Goal: Communication & Community: Answer question/provide support

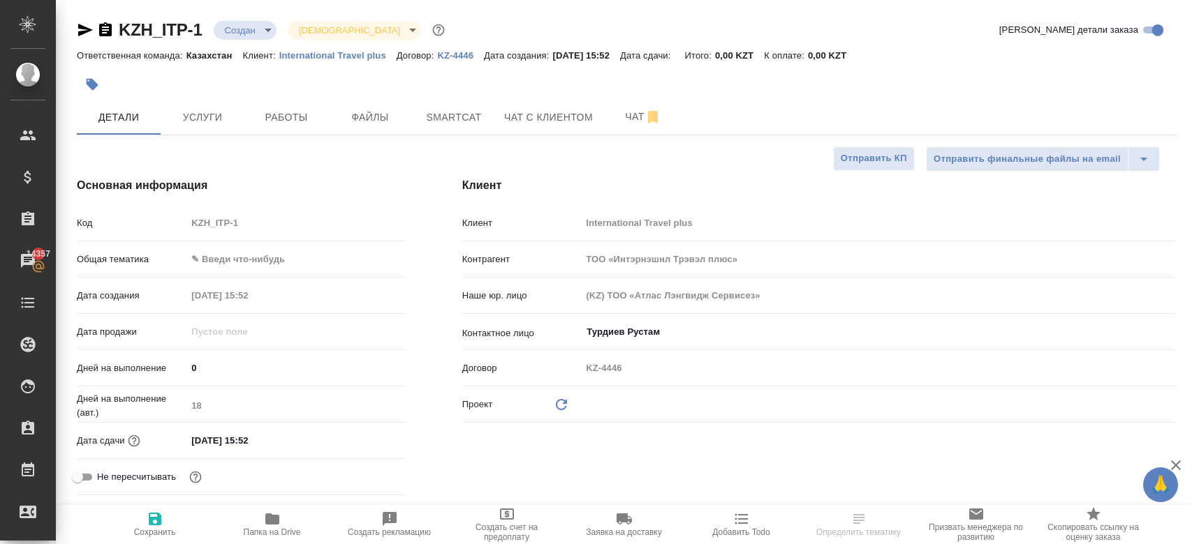
select select "RU"
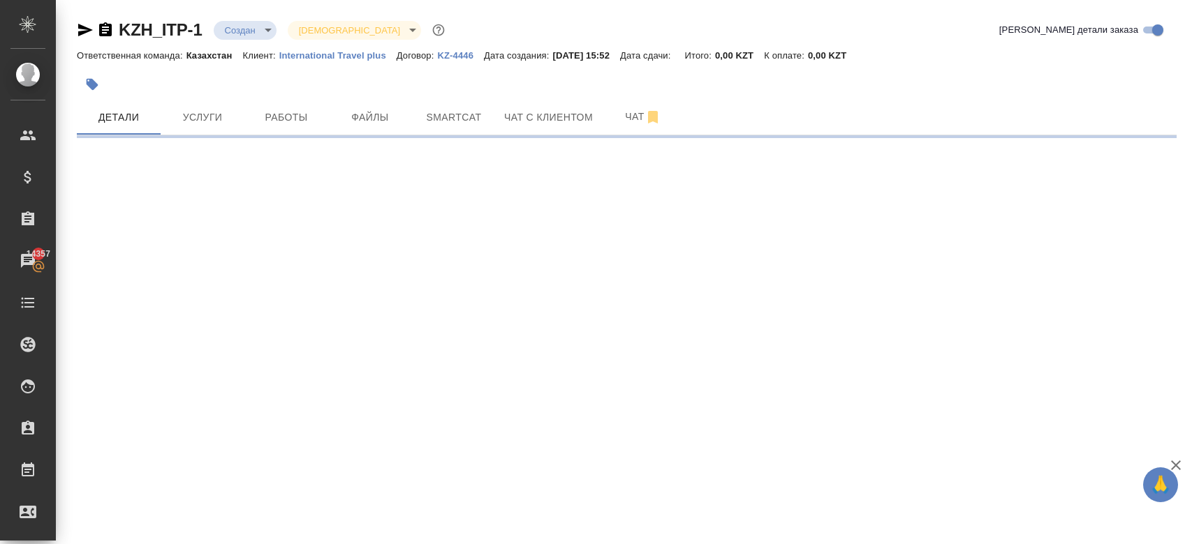
select select "RU"
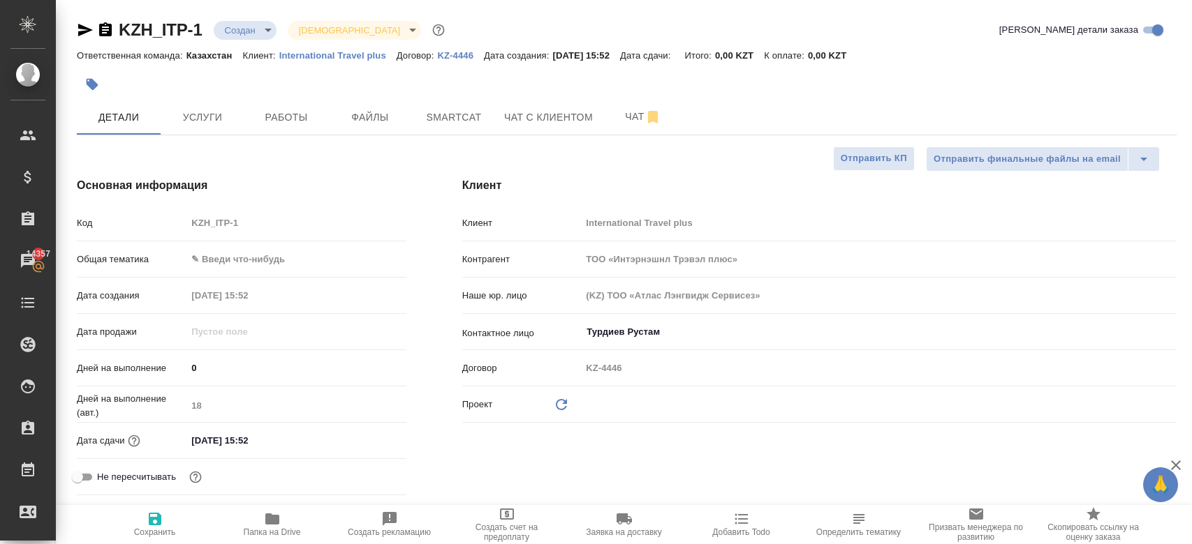
type textarea "x"
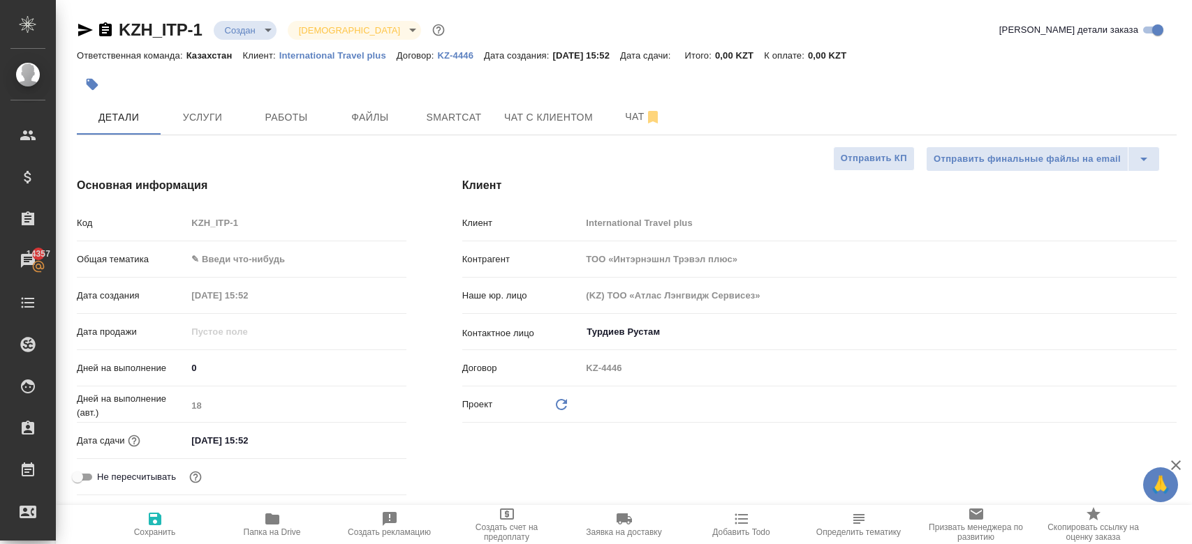
type textarea "x"
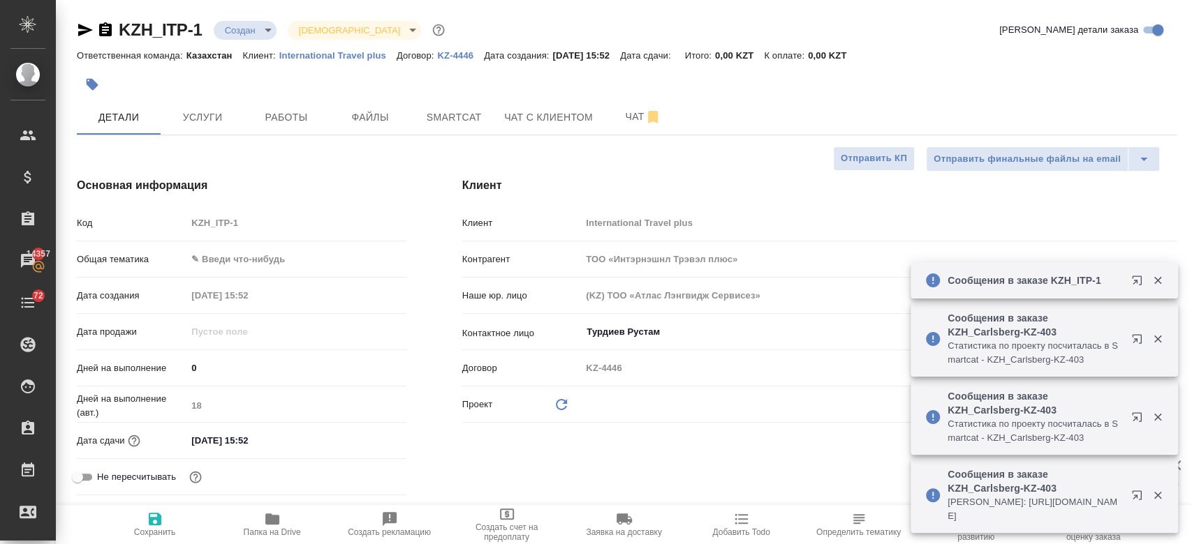
type textarea "x"
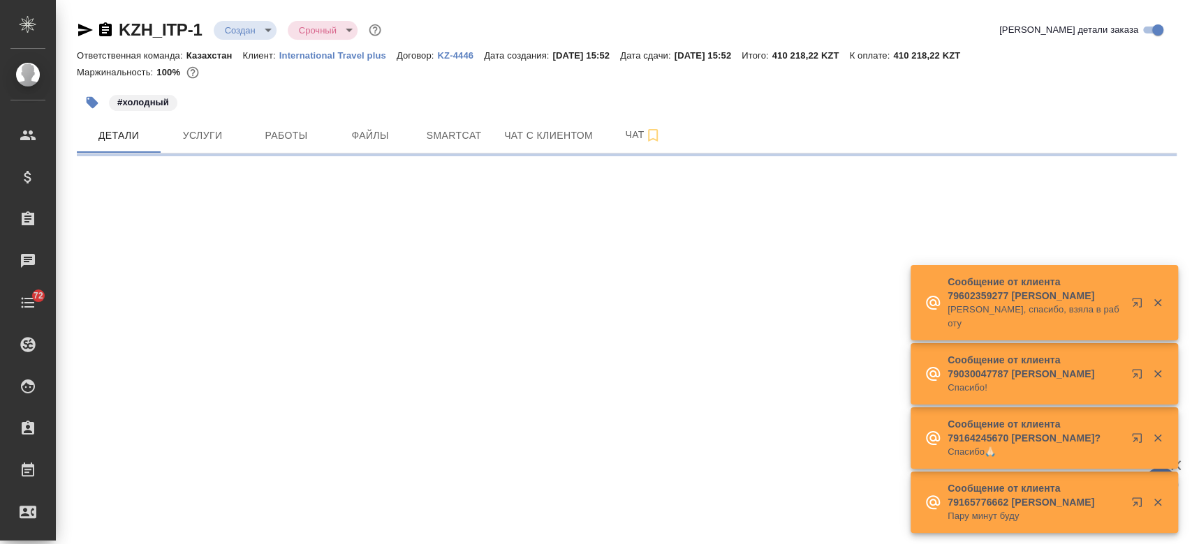
select select "RU"
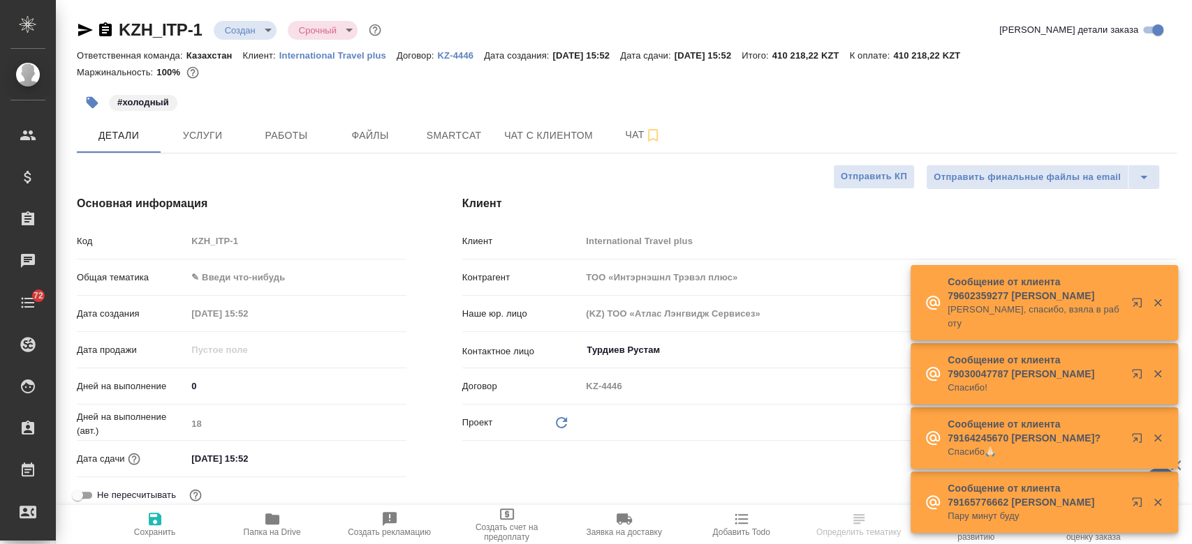
type textarea "x"
click at [332, 99] on div "#холодный" at bounding box center [443, 102] width 733 height 31
type textarea "x"
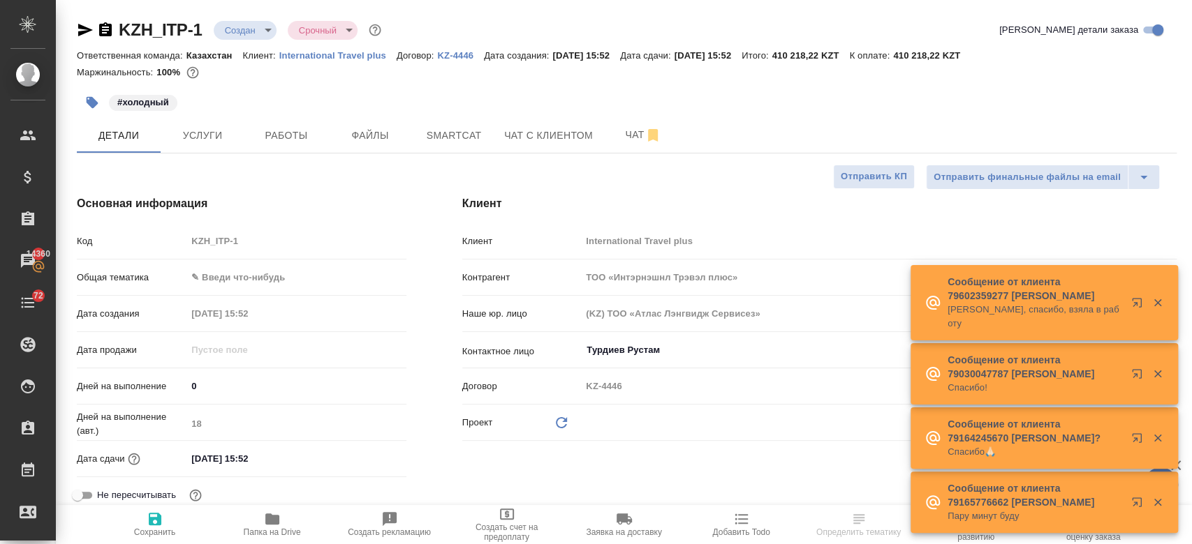
type textarea "x"
select select "RU"
type textarea "x"
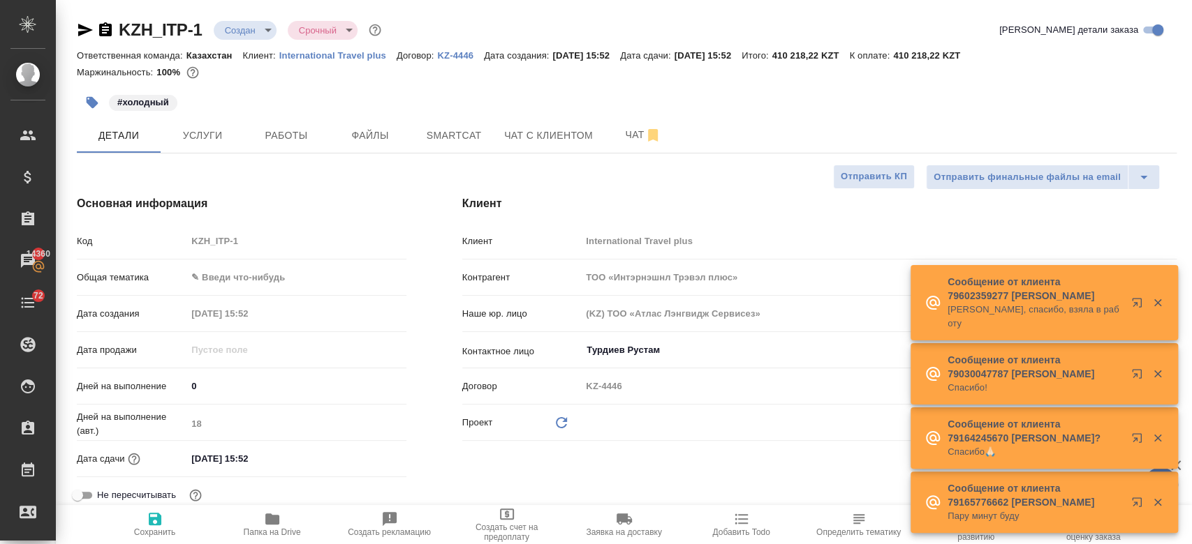
type textarea "x"
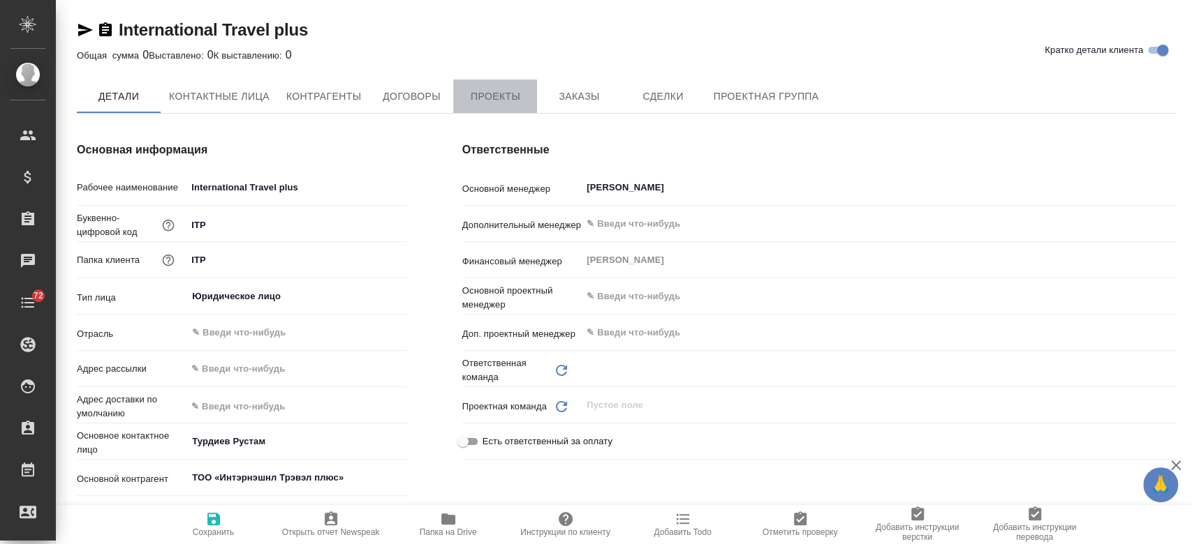
click at [510, 98] on span "Проекты" at bounding box center [494, 96] width 67 height 17
type textarea "x"
type input "Казахстан"
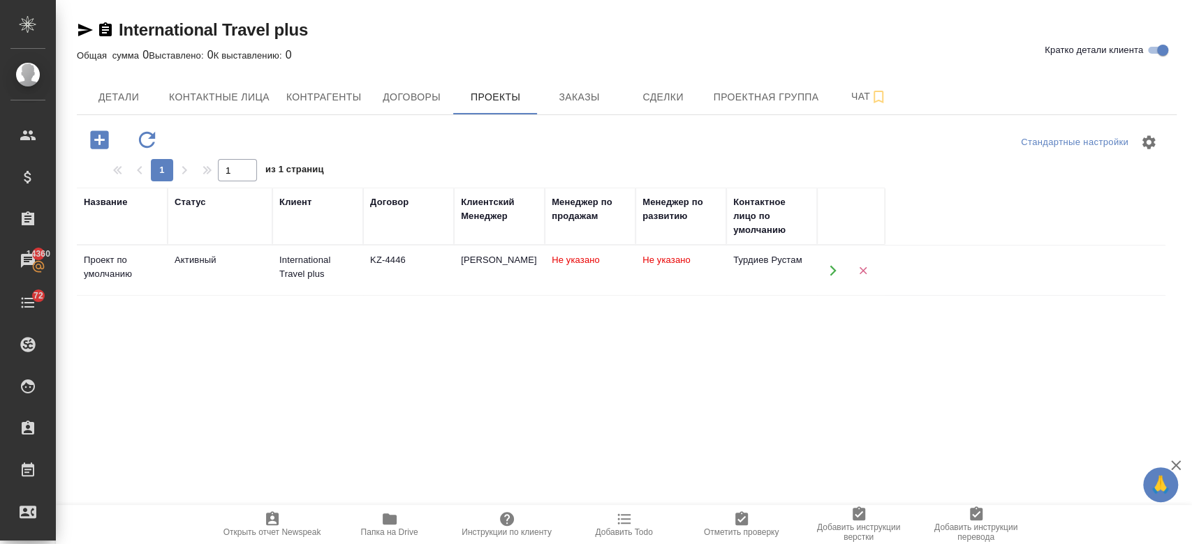
click at [358, 369] on div "Название Статус Клиент Договор Клиентский Менеджер Менеджер по продажам Менедже…" at bounding box center [621, 460] width 1088 height 544
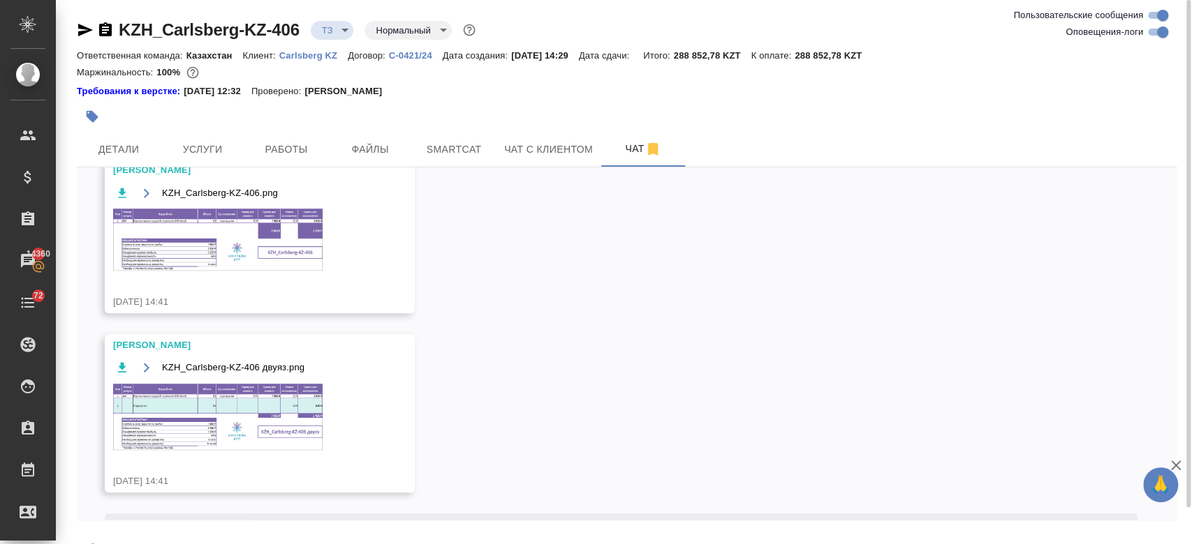
scroll to position [39, 0]
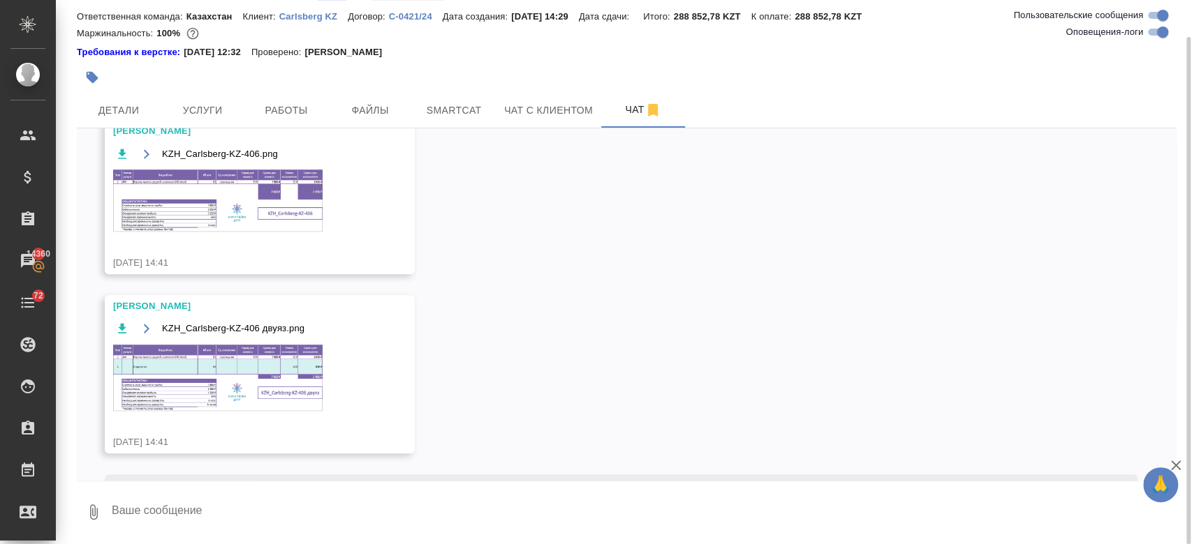
click at [237, 526] on textarea at bounding box center [643, 512] width 1066 height 47
paste textarea "Перевод двуязычный, на английском есть, переводим только на русский Примечания,…"
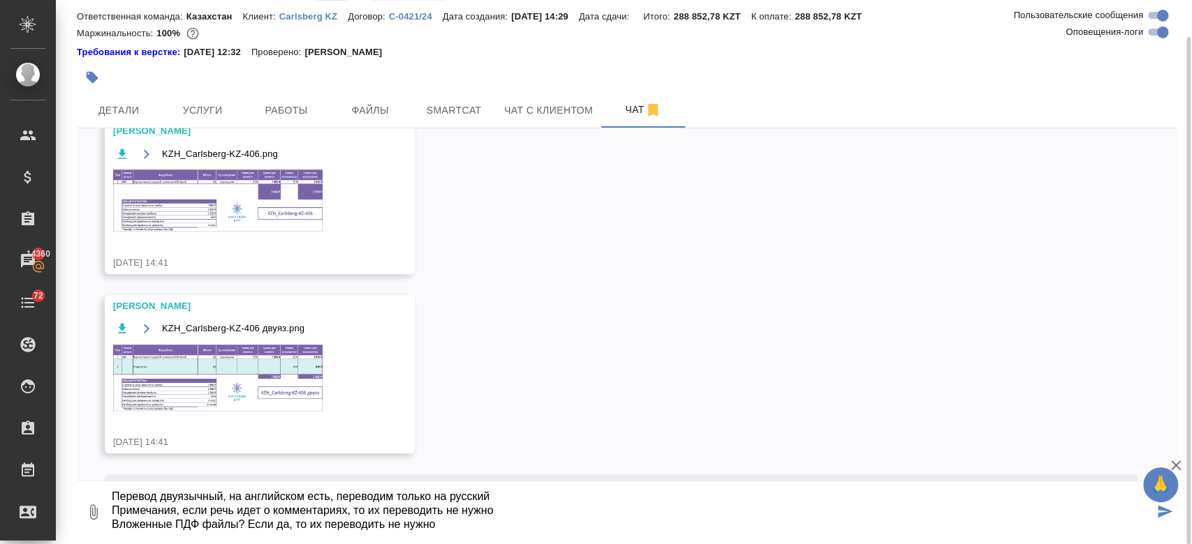
type textarea "Перевод двуязычный, на английском есть, переводим только на русский Примечания,…"
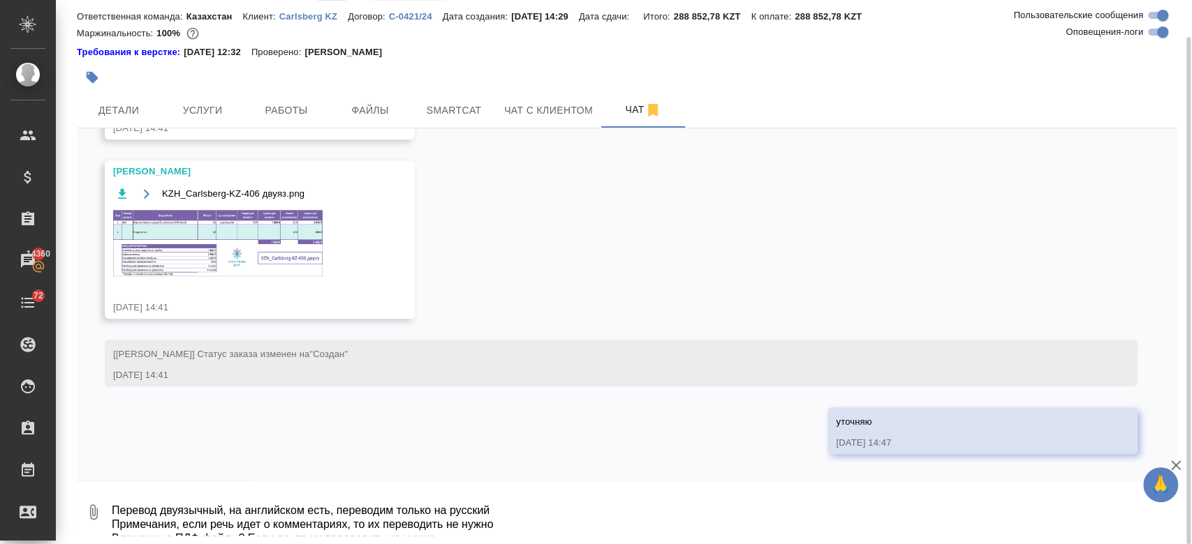
scroll to position [979, 0]
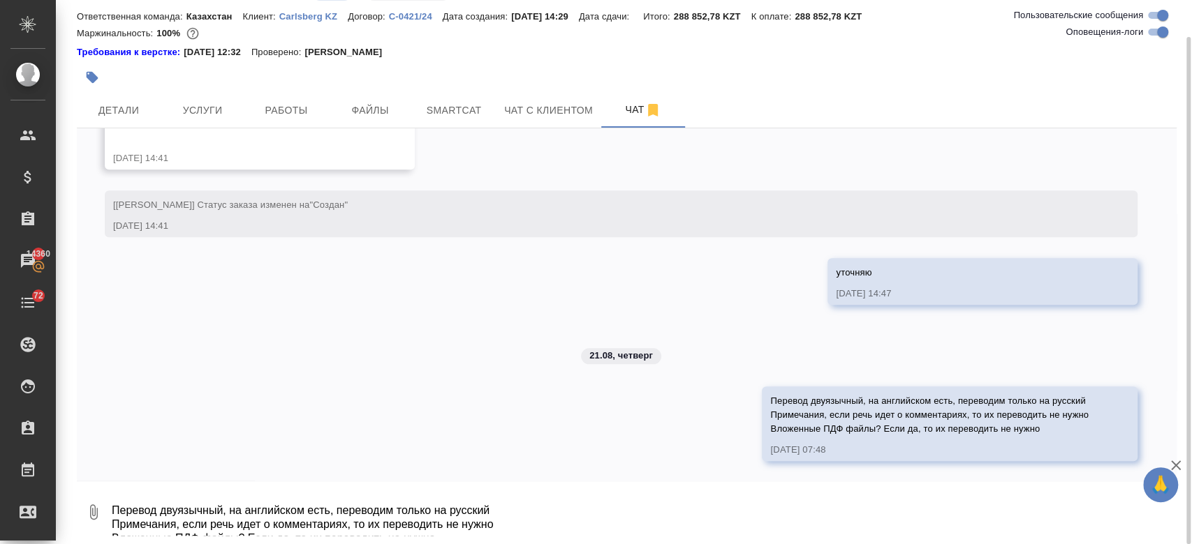
click at [201, 491] on textarea "Перевод двуязычный, на английском есть, переводим только на русский Примечания,…" at bounding box center [643, 512] width 1066 height 47
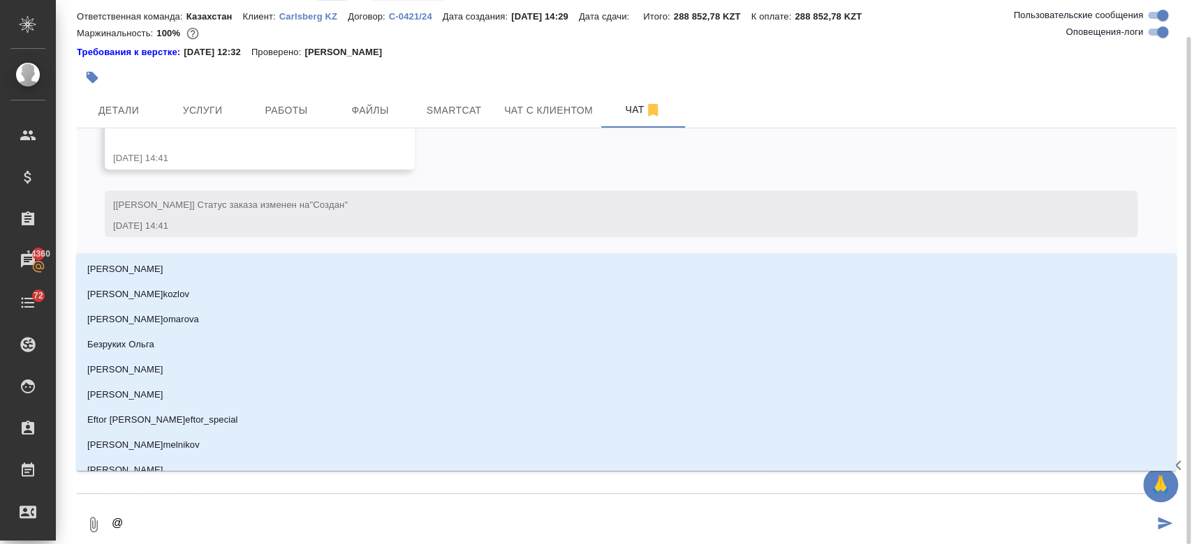
type textarea "@""
type input """
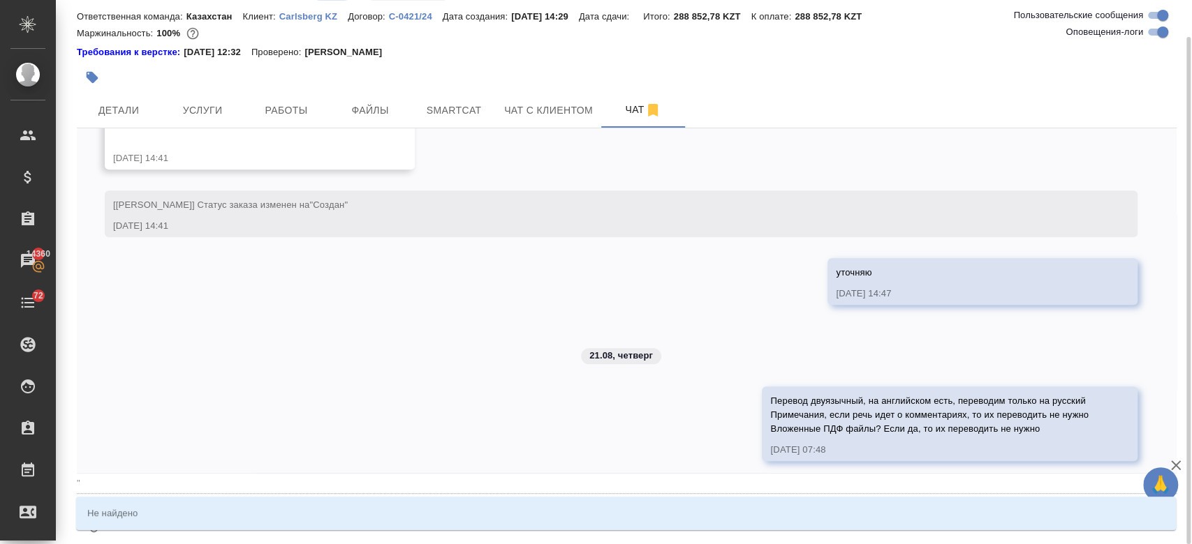
type textarea "@"
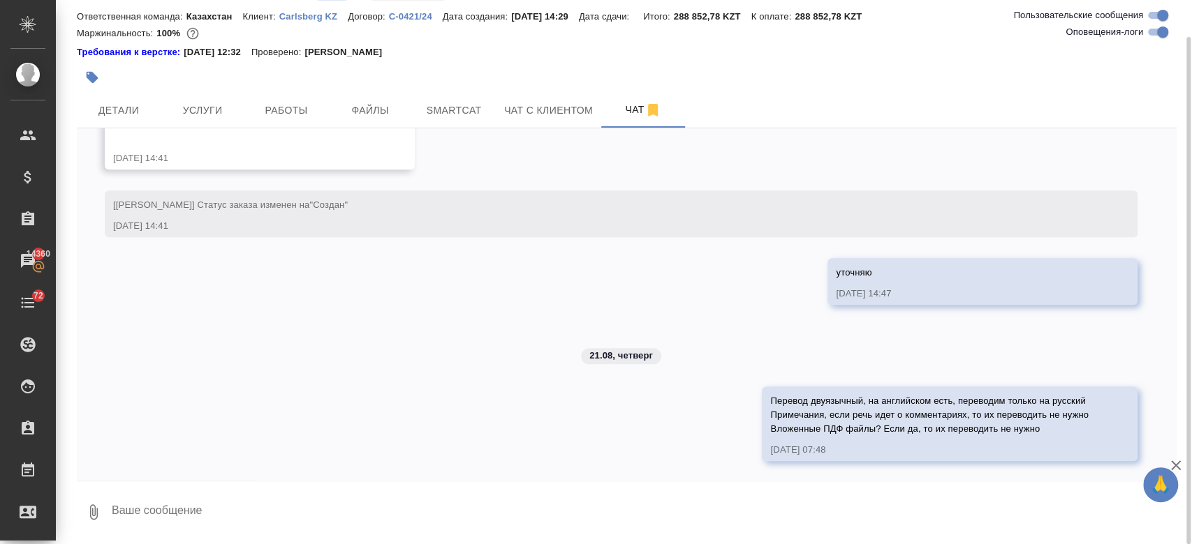
type textarea """
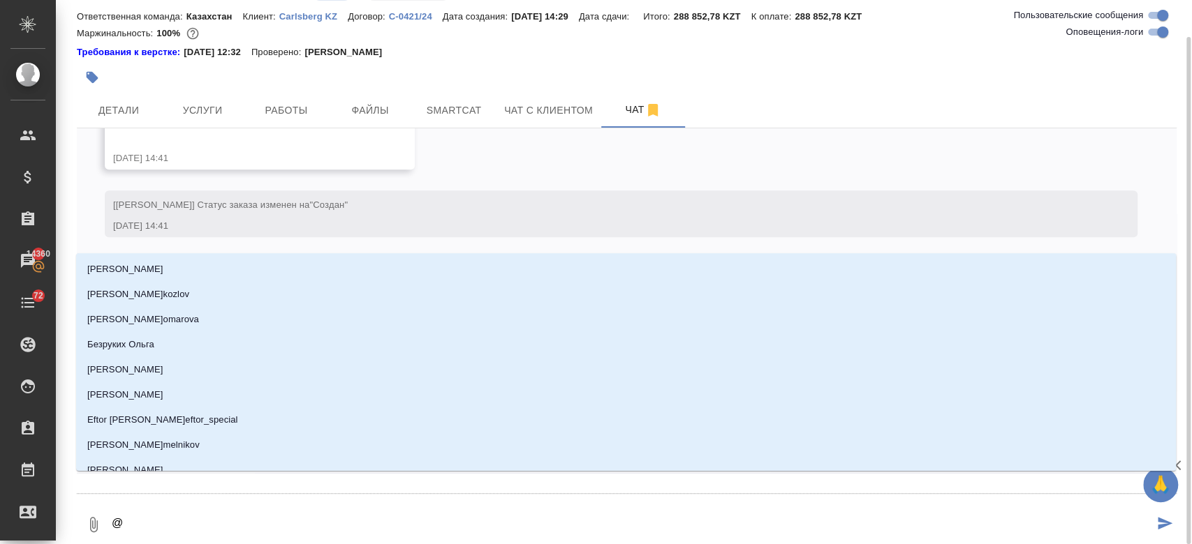
type textarea "@п"
type input "п"
type textarea "@пе"
type input "пе"
type textarea "@пет"
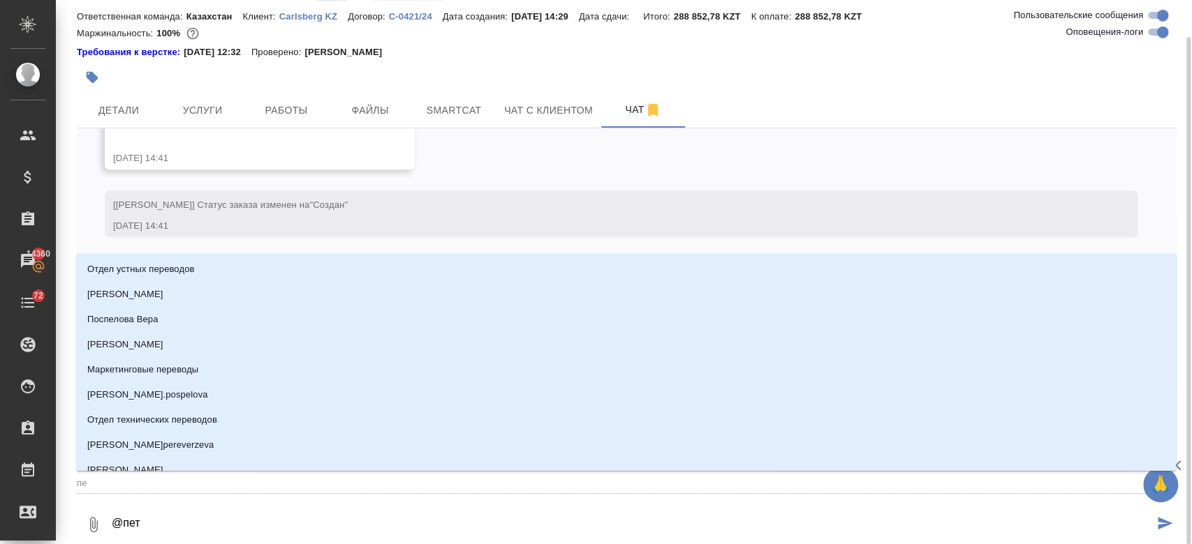
type input "пет"
type textarea "@петр"
type input "петр"
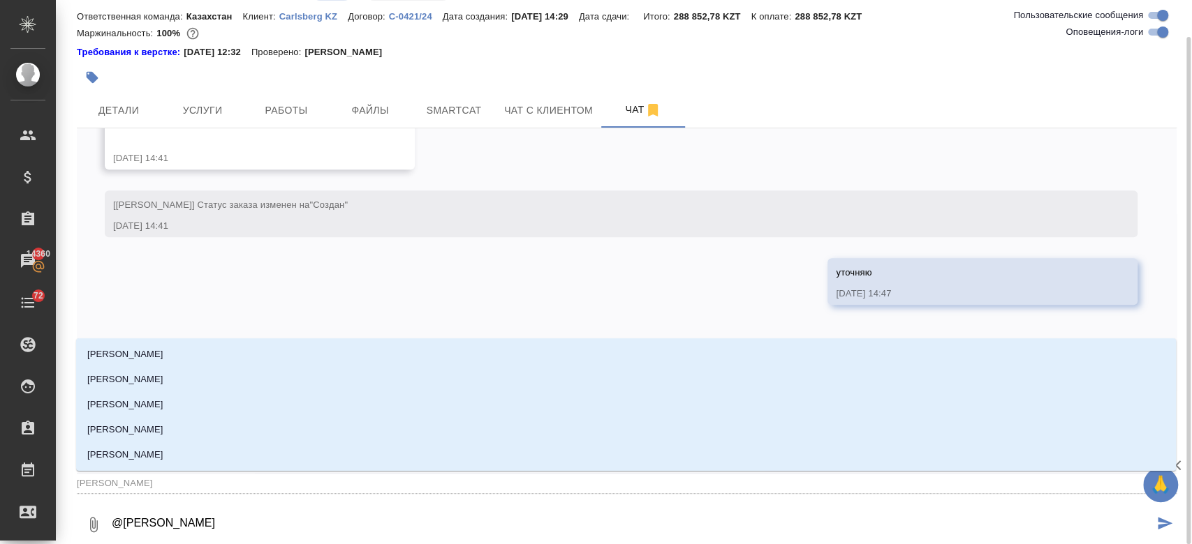
type textarea "@петро"
type input "петро"
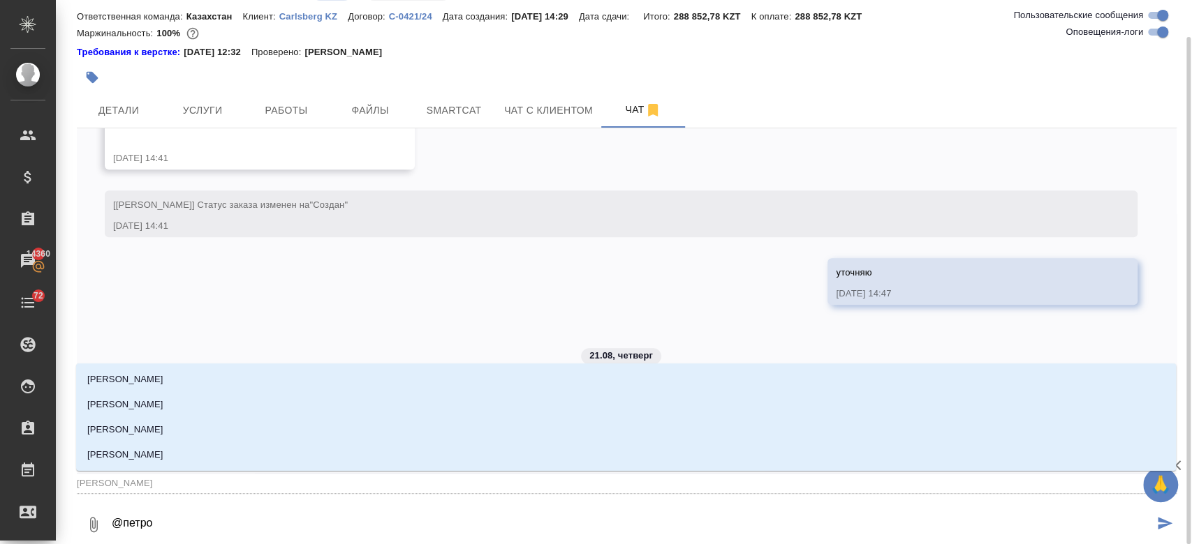
type textarea "@петров"
type input "петров"
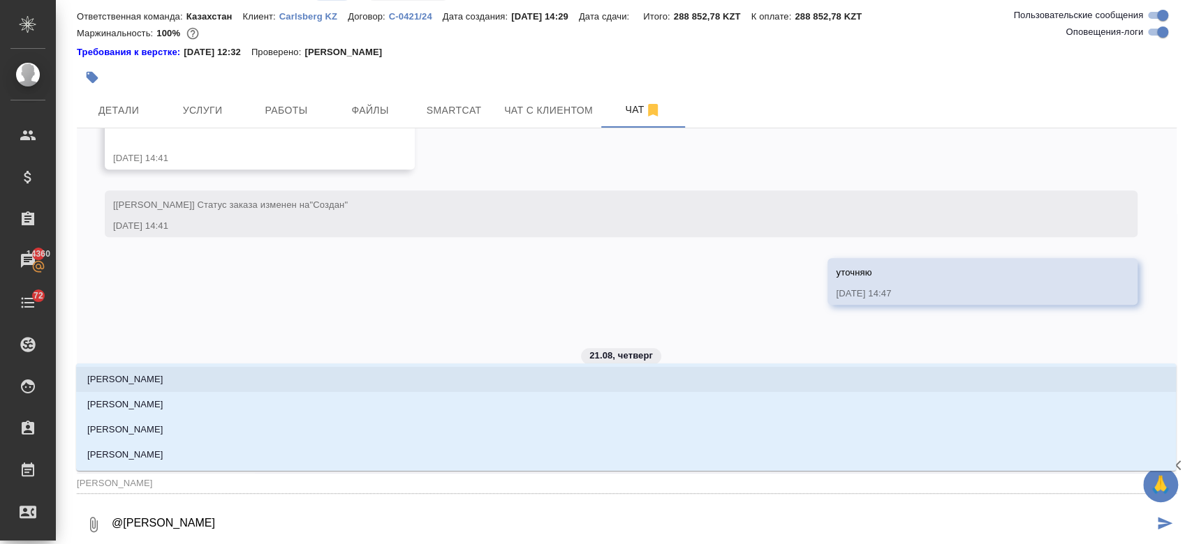
click at [179, 368] on li "[PERSON_NAME]" at bounding box center [625, 379] width 1099 height 25
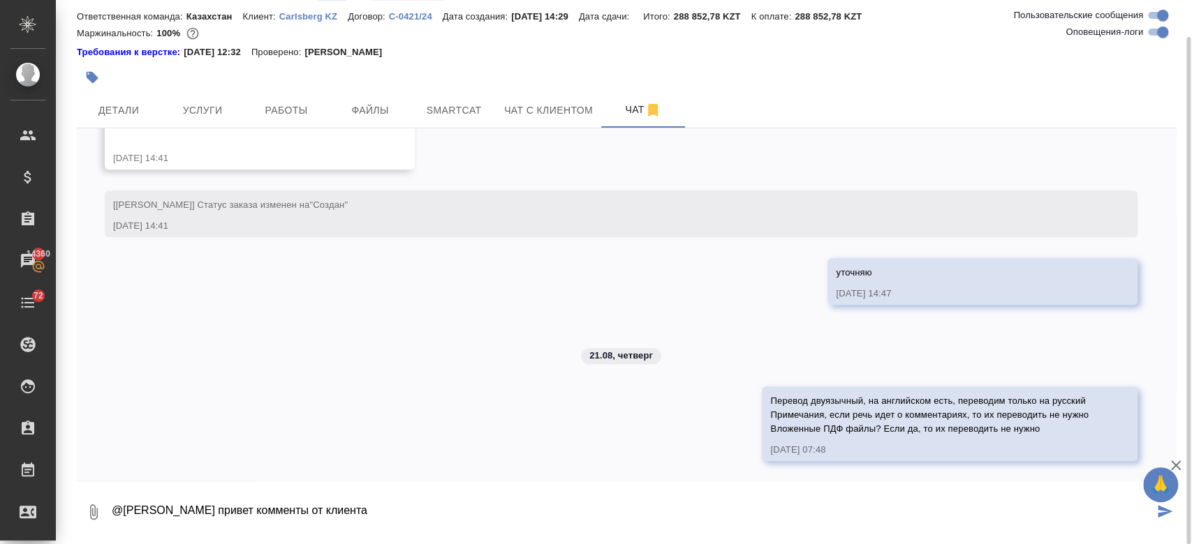
type textarea "@Петрова Валерия привет комменты от клиента"
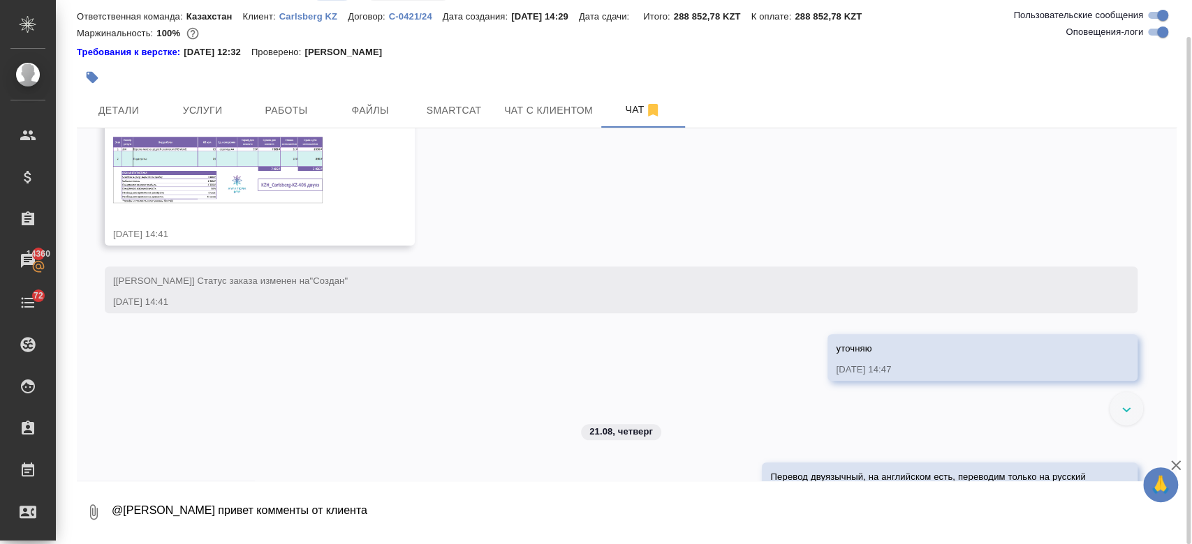
scroll to position [1046, 0]
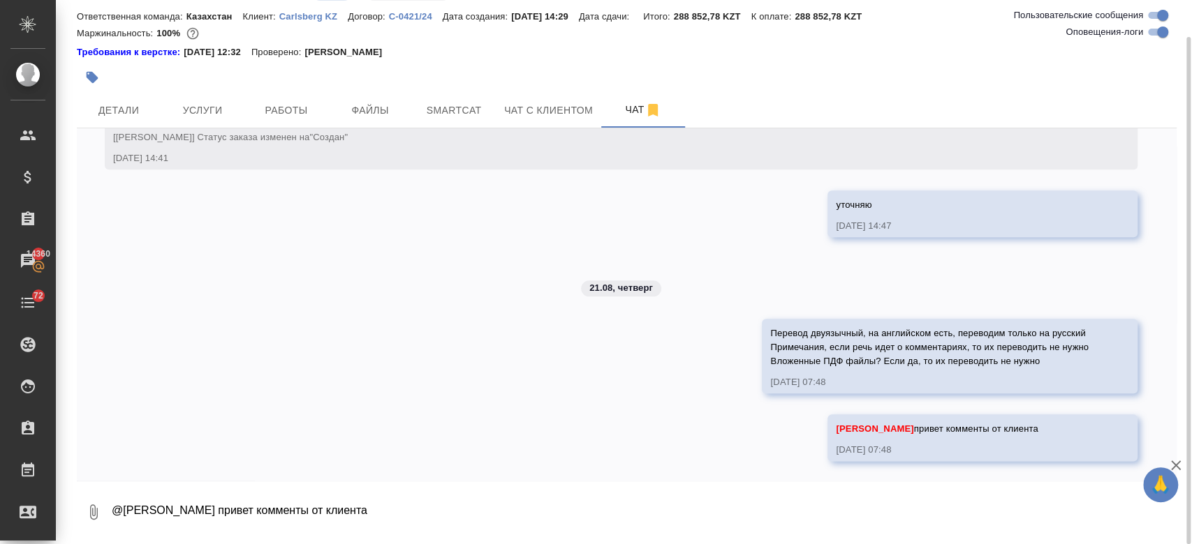
click at [243, 516] on textarea "@Петрова Валерия привет комменты от клиента" at bounding box center [643, 512] width 1066 height 47
type textarea "тикет какой будет?"
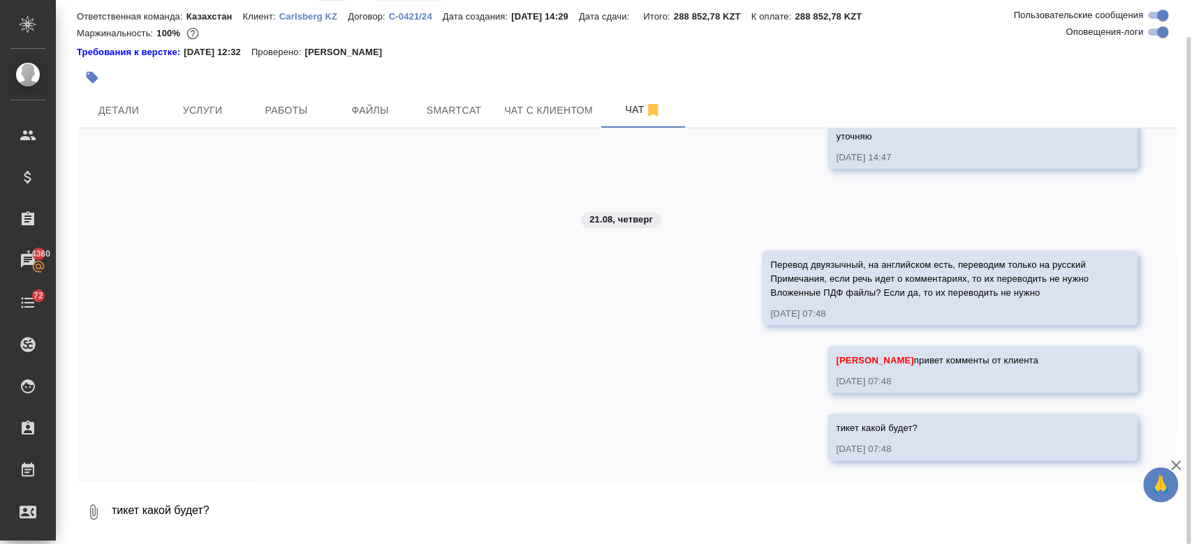
click at [508, 49] on div "Требования к верстке: 01.04.2025 12:32 Проверено: Петрова Валерия" at bounding box center [626, 52] width 1099 height 14
click at [500, 31] on div "Маржинальность: 100%" at bounding box center [626, 33] width 1099 height 18
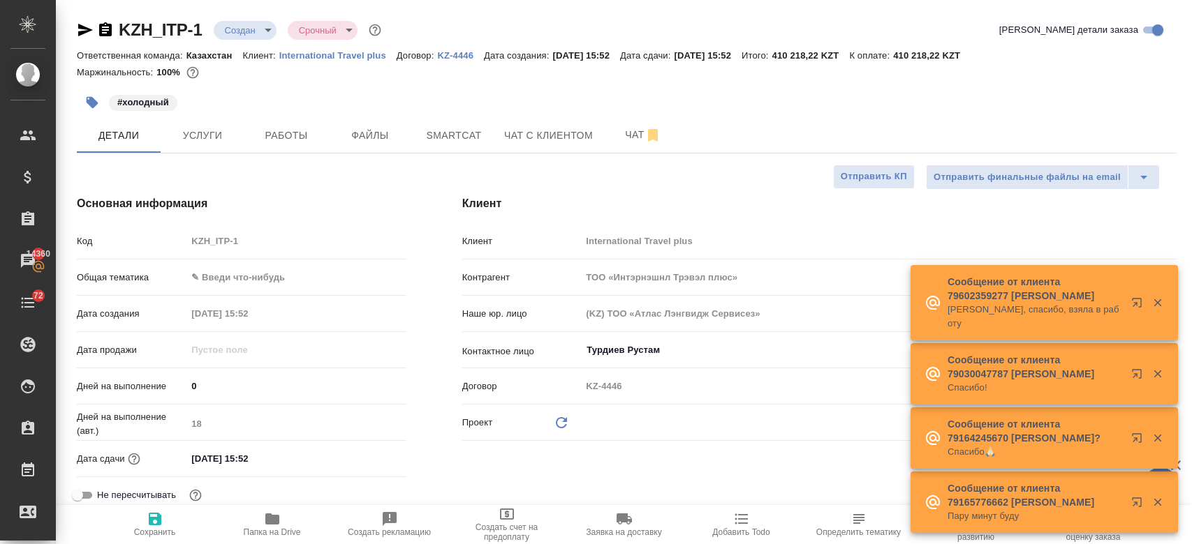
select select "RU"
click at [460, 71] on div "Маржинальность: 100%" at bounding box center [626, 73] width 1099 height 18
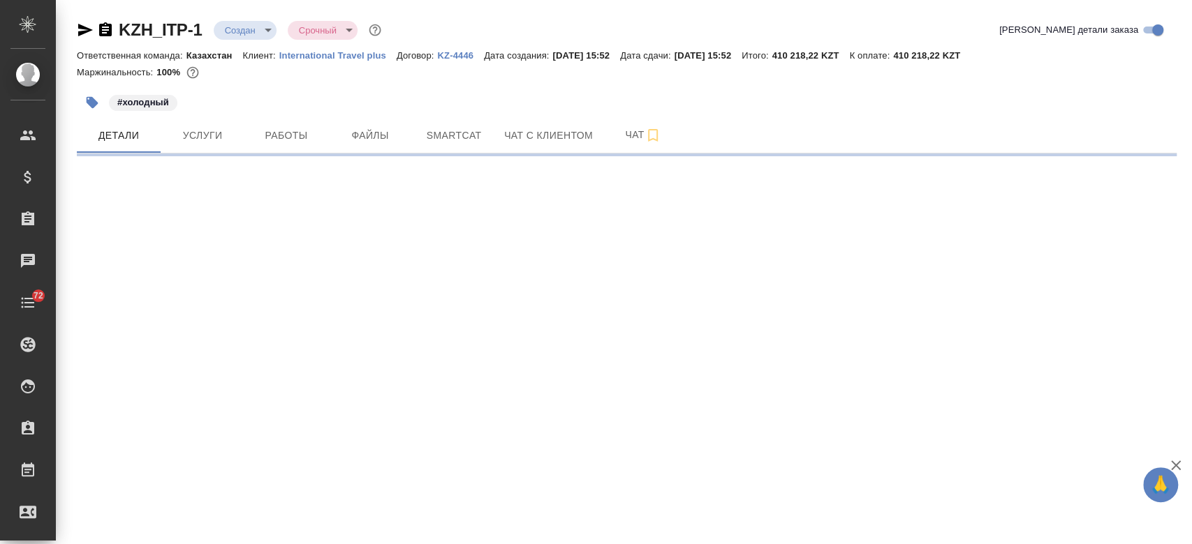
select select "RU"
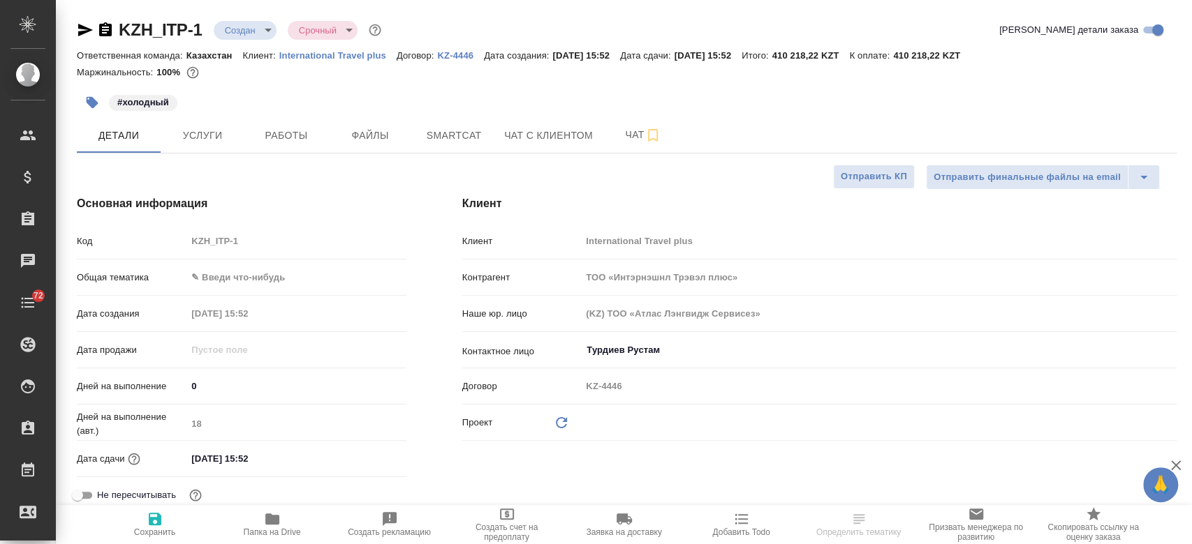
type textarea "x"
click at [265, 100] on div "#холодный" at bounding box center [443, 102] width 733 height 31
type textarea "x"
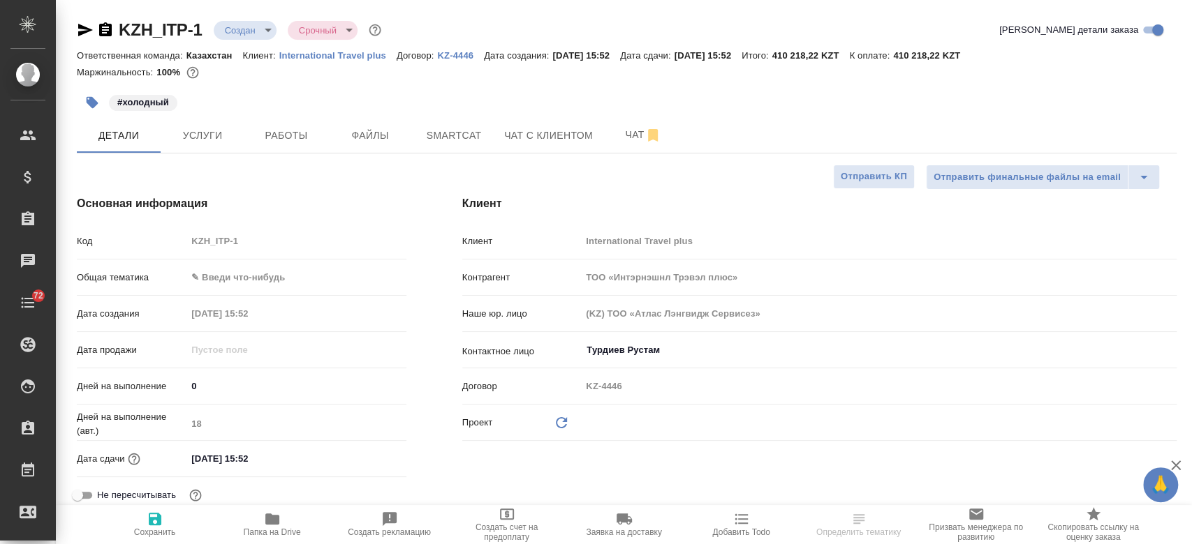
type textarea "x"
click at [572, 103] on div "#холодный" at bounding box center [443, 102] width 733 height 31
type textarea "x"
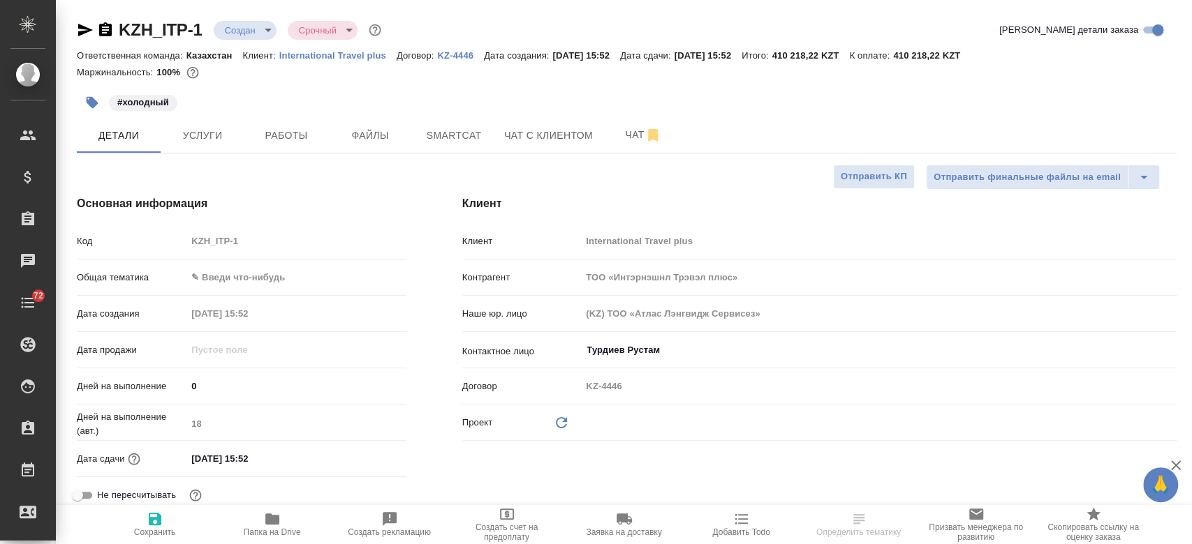
type textarea "x"
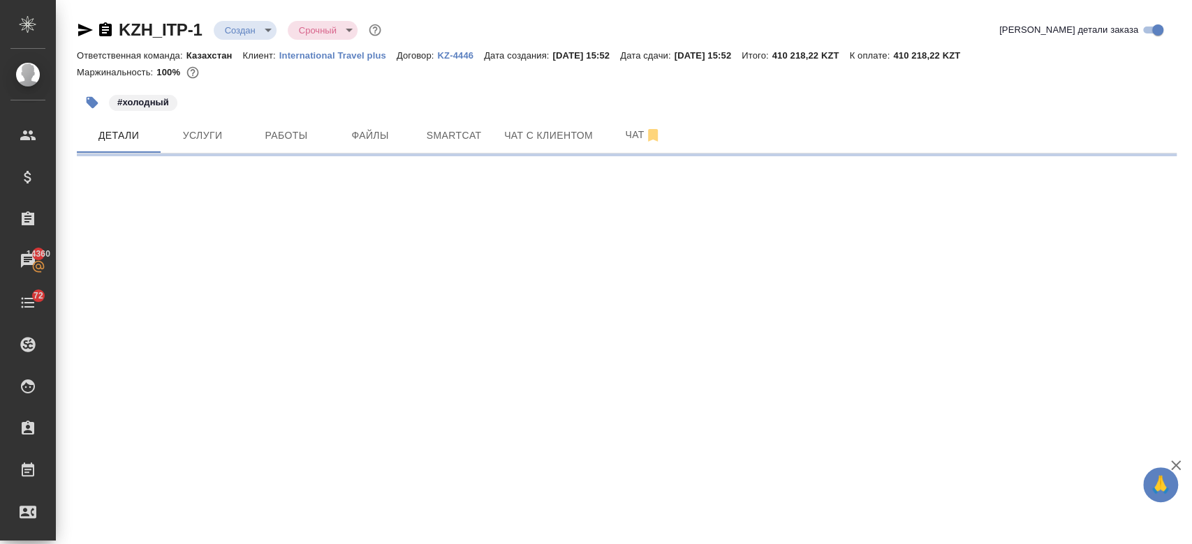
select select "RU"
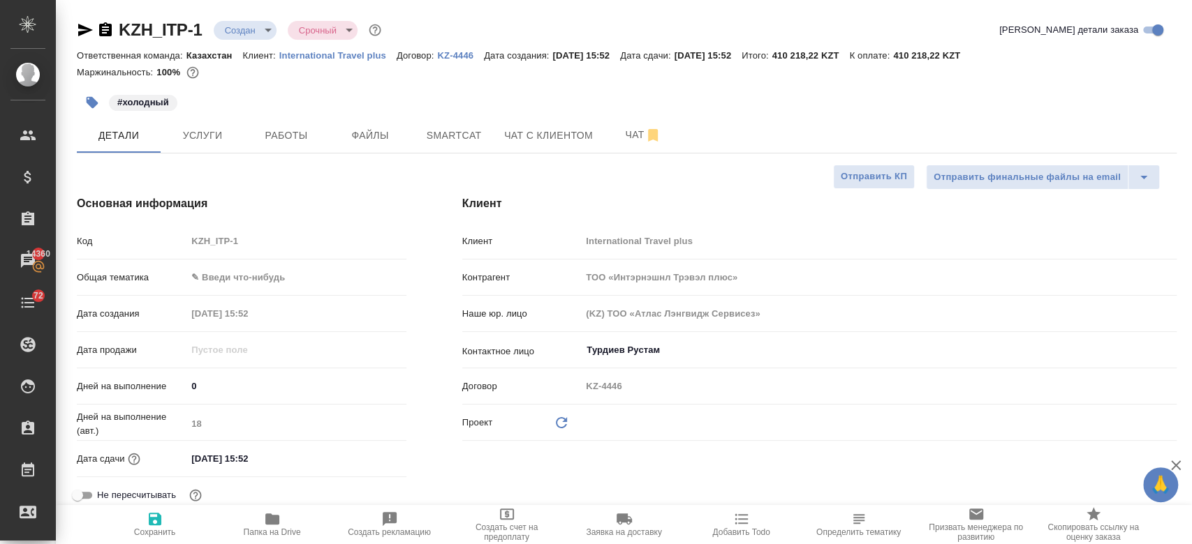
type textarea "x"
